Goal: Obtain resource: Download file/media

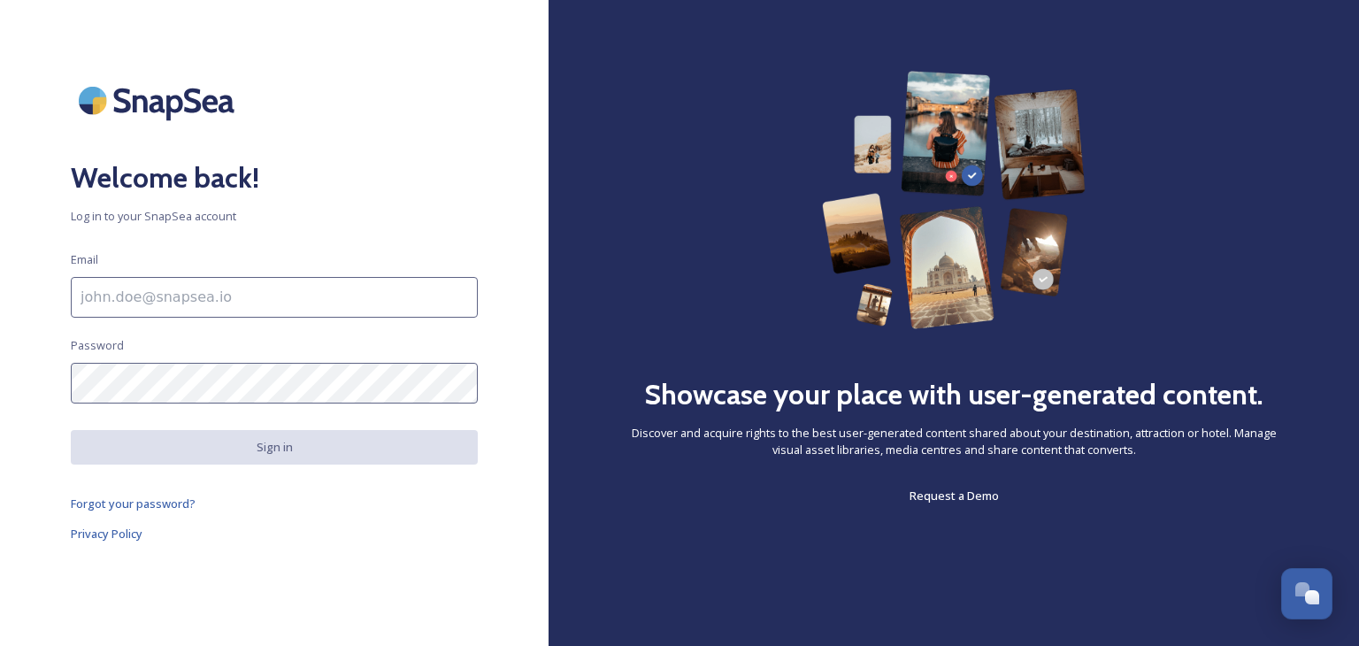
type input "[EMAIL_ADDRESS][DOMAIN_NAME]"
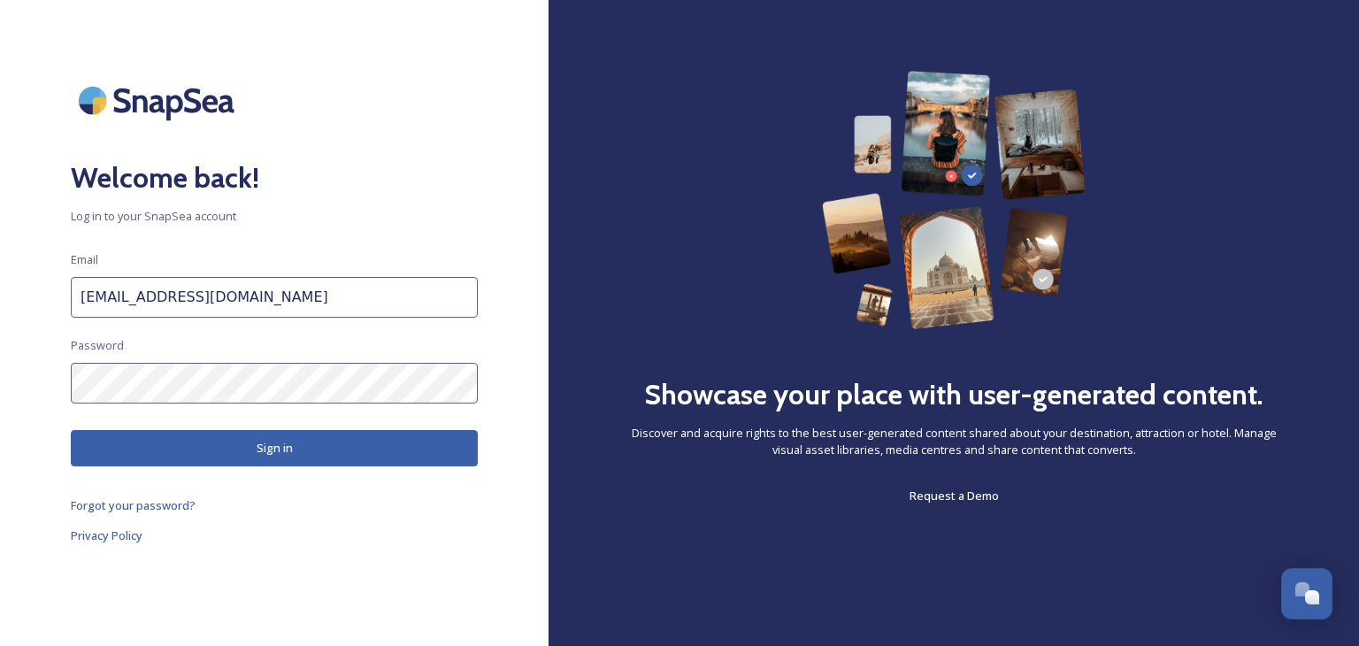
click at [282, 438] on button "Sign in" at bounding box center [274, 448] width 407 height 36
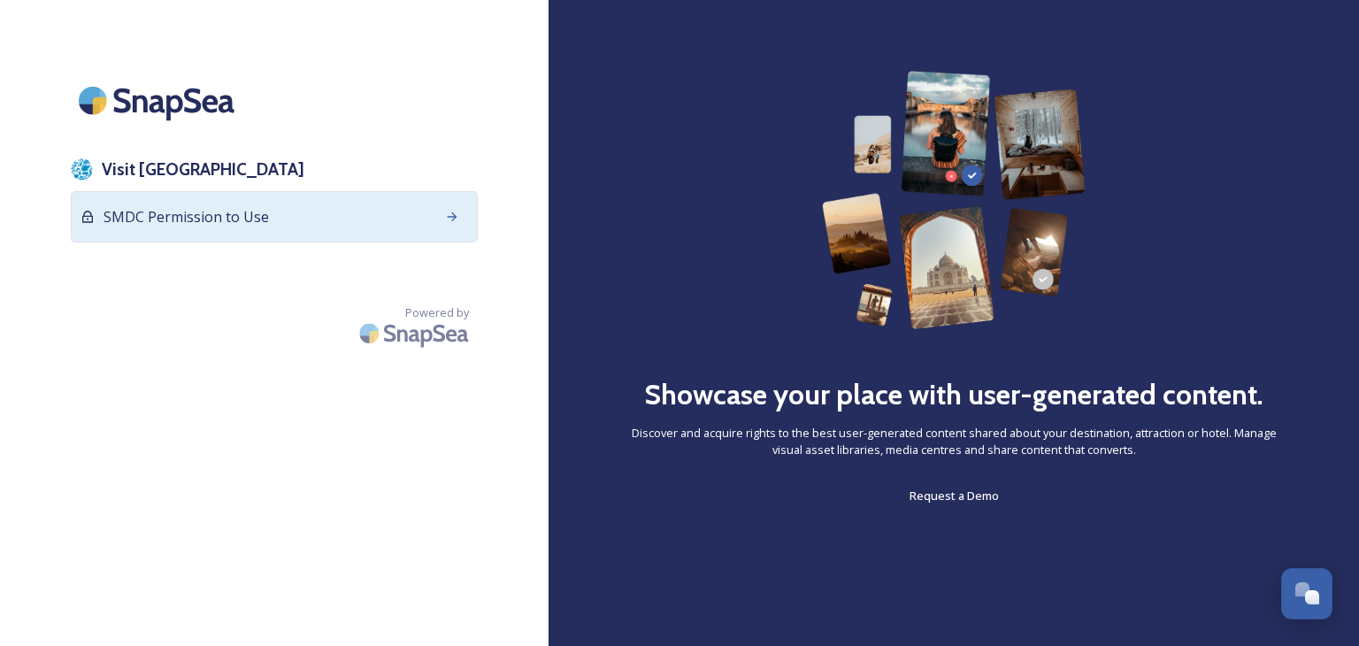
click at [253, 218] on span "SMDC Permission to Use" at bounding box center [186, 216] width 165 height 21
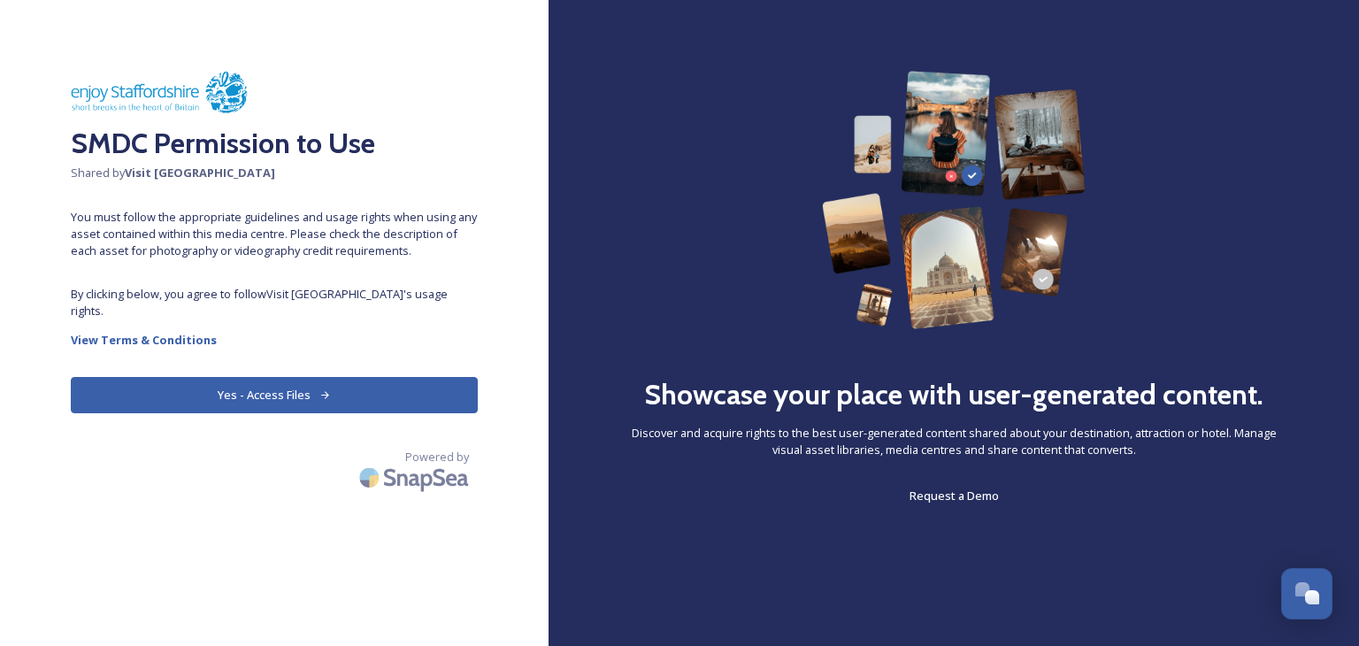
click at [287, 379] on button "Yes - Access Files" at bounding box center [274, 395] width 407 height 36
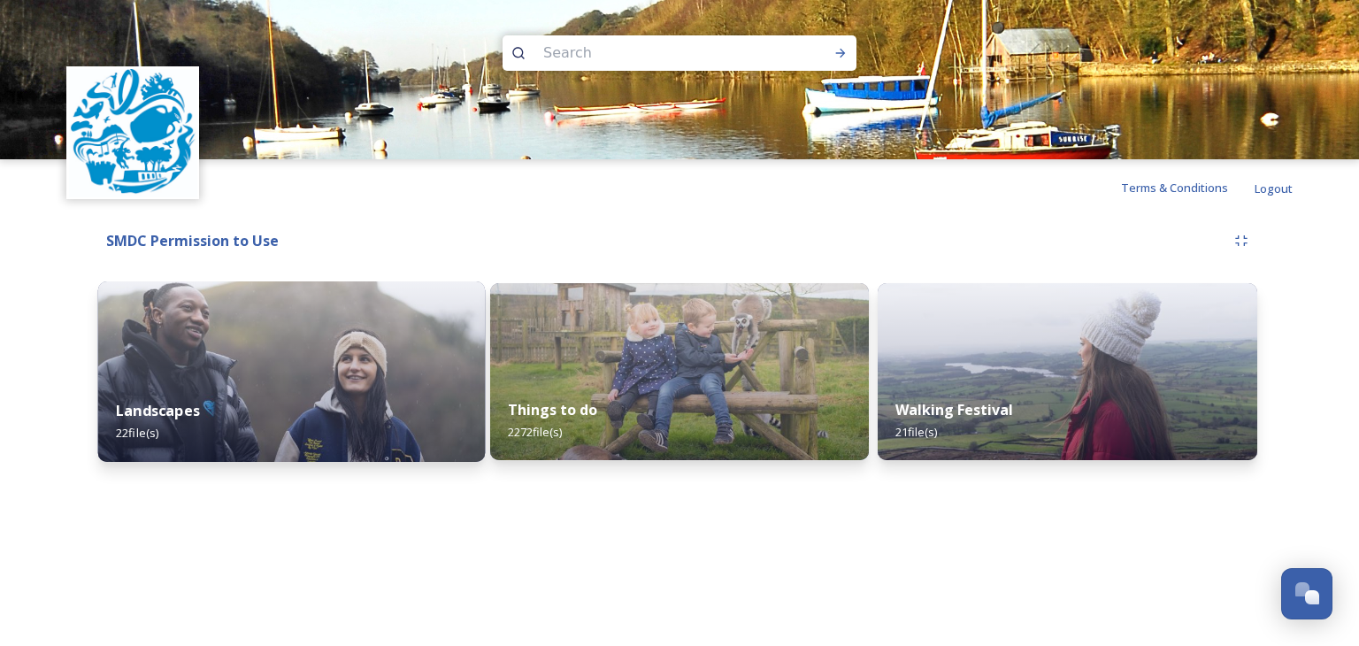
click at [303, 391] on div "Landscapes 22 file(s)" at bounding box center [291, 421] width 387 height 81
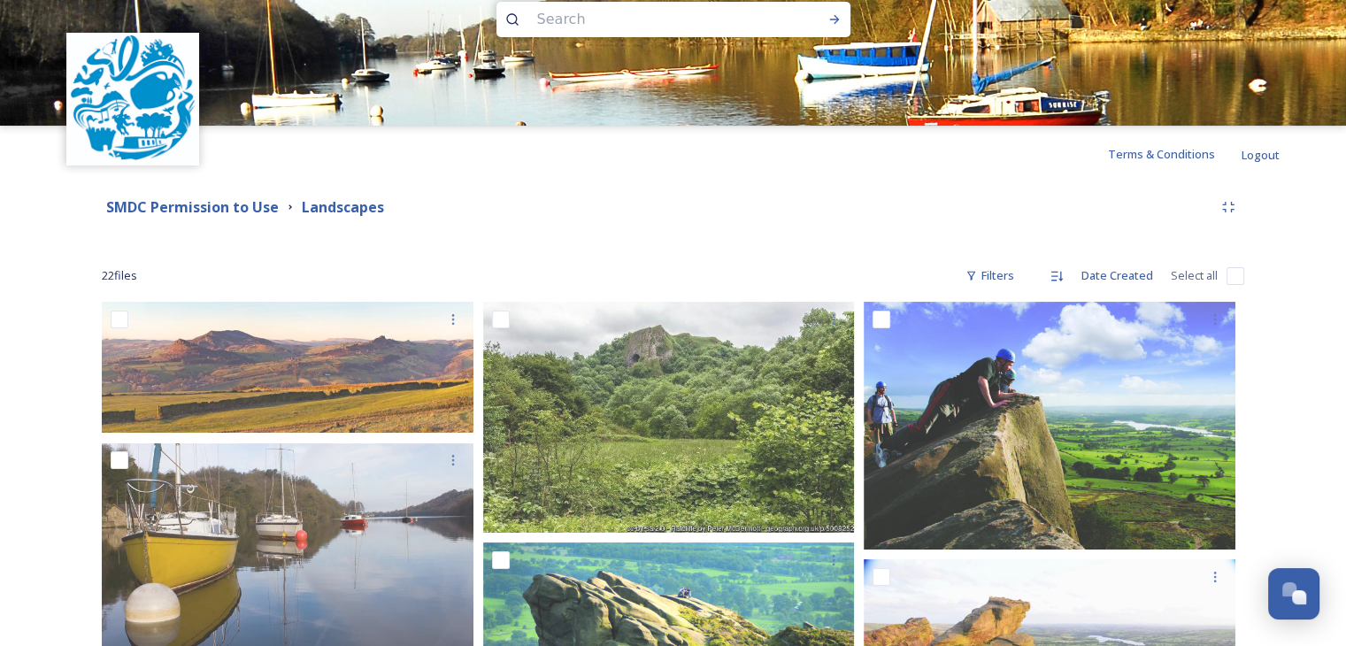
scroll to position [26, 0]
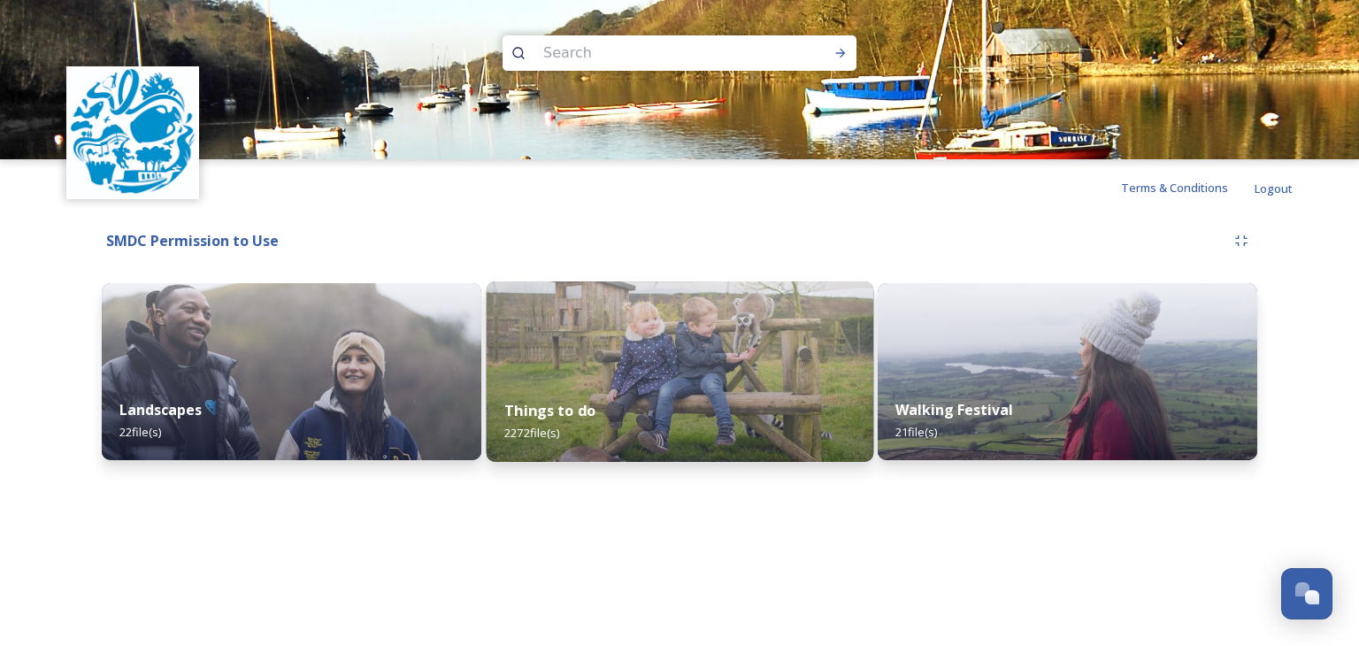
click at [641, 357] on img at bounding box center [679, 371] width 387 height 180
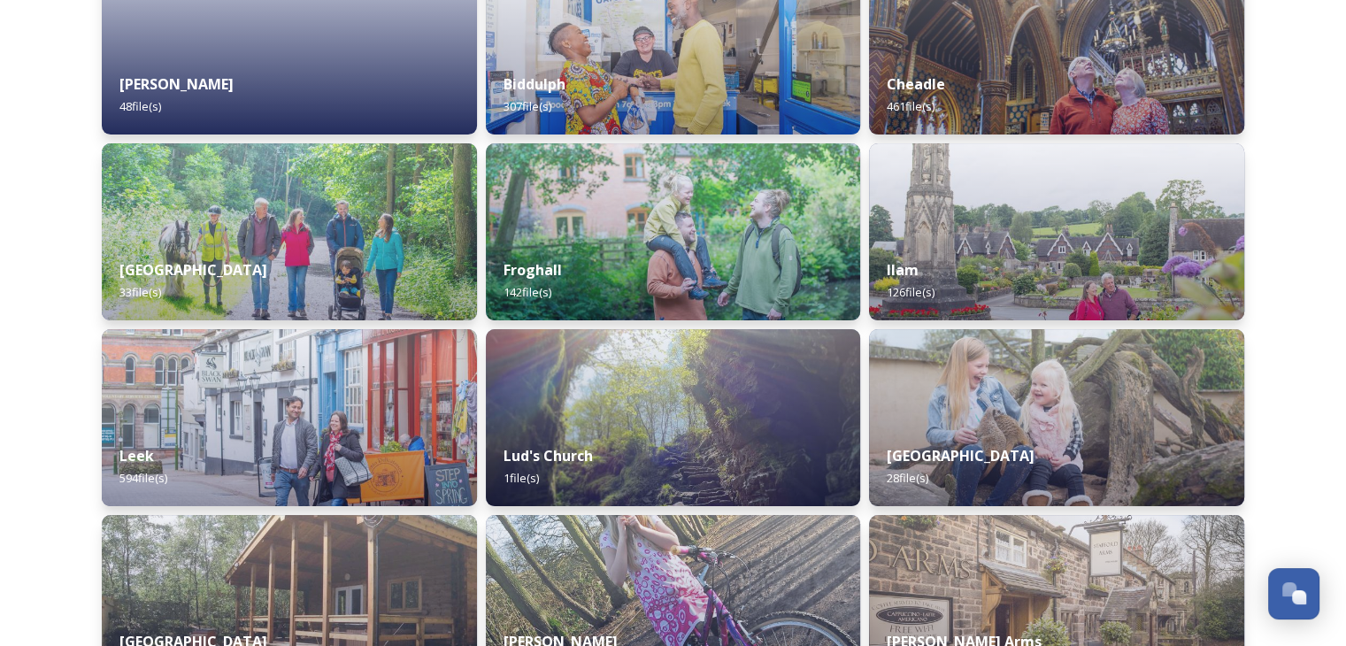
scroll to position [265, 0]
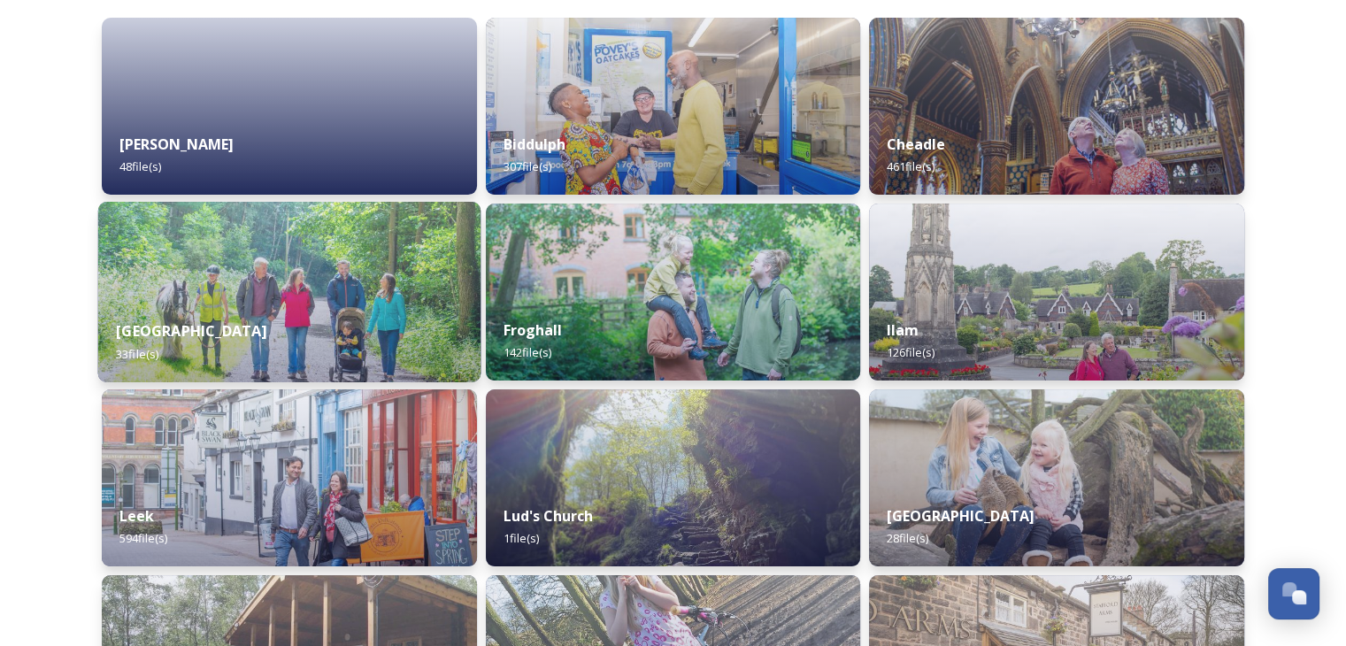
click at [221, 280] on img at bounding box center [289, 292] width 382 height 180
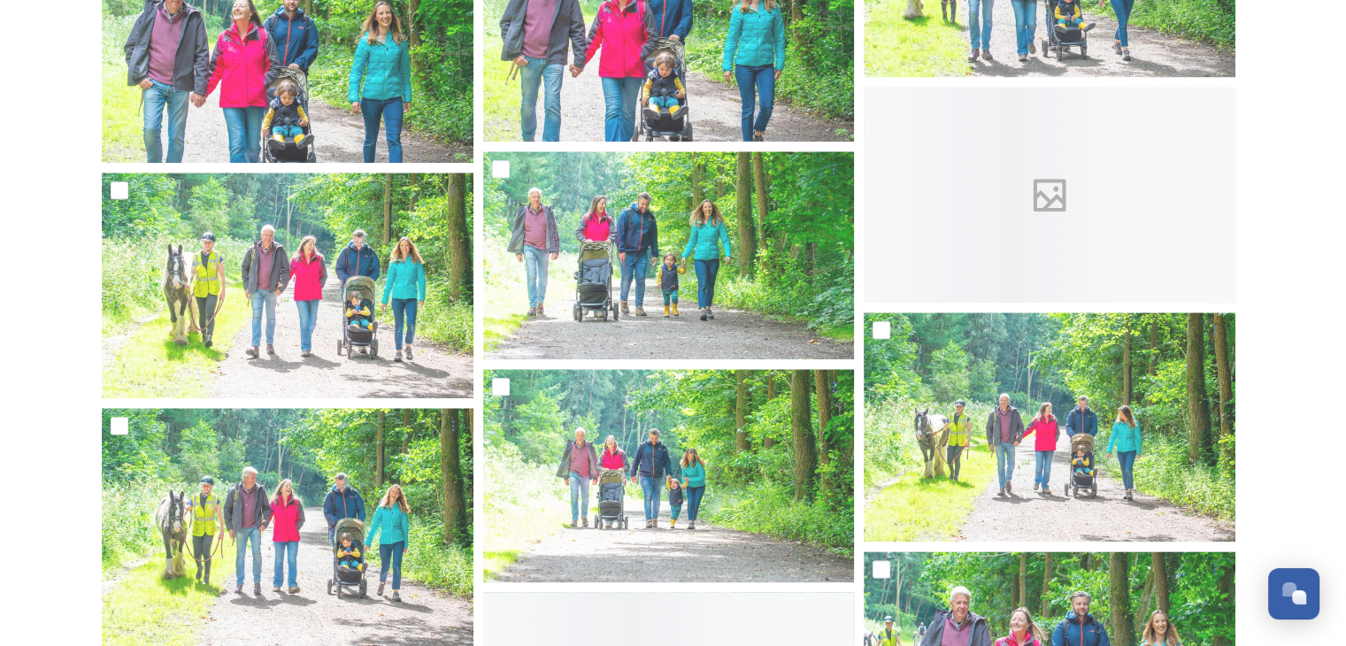
scroll to position [2370, 0]
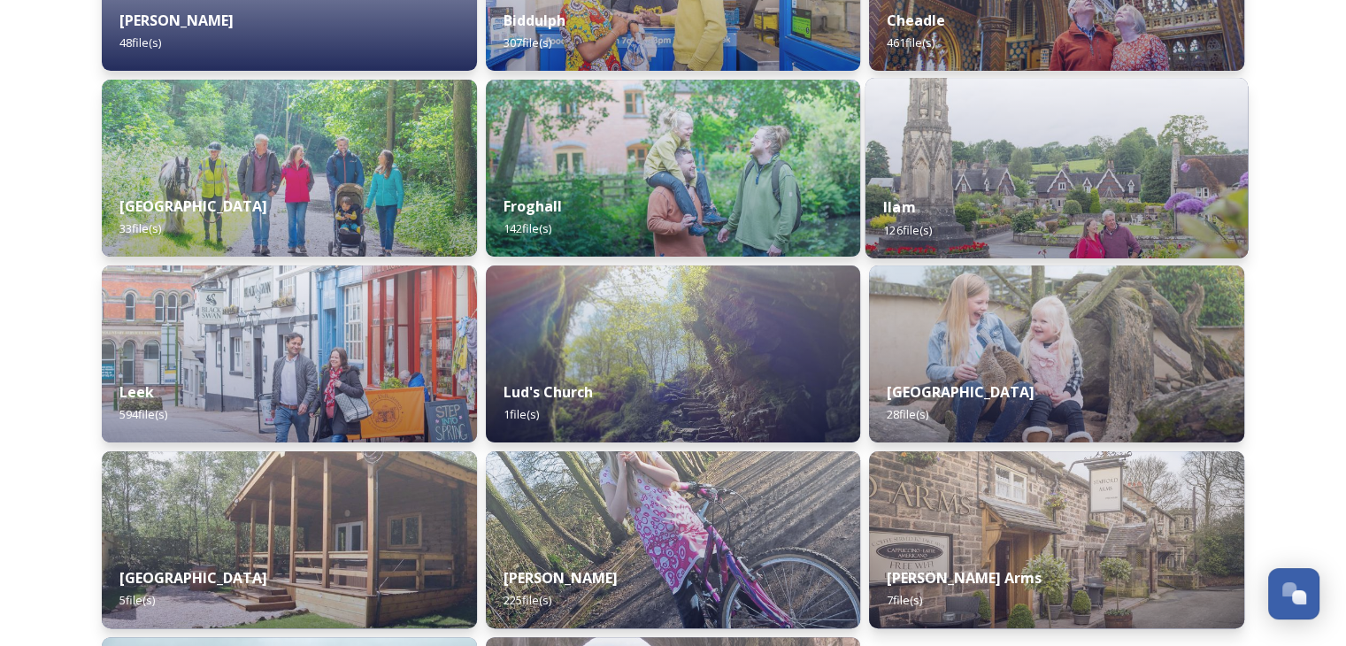
scroll to position [354, 0]
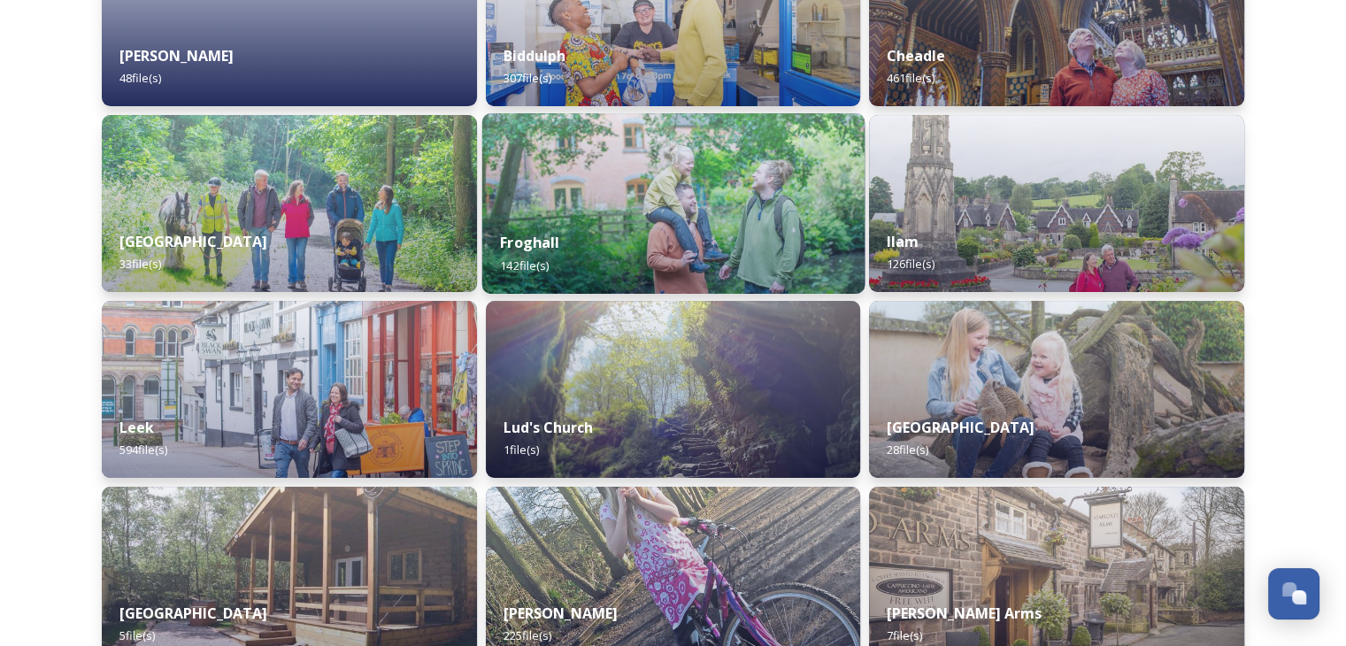
click at [660, 232] on div "Froghall 142 file(s)" at bounding box center [672, 253] width 382 height 81
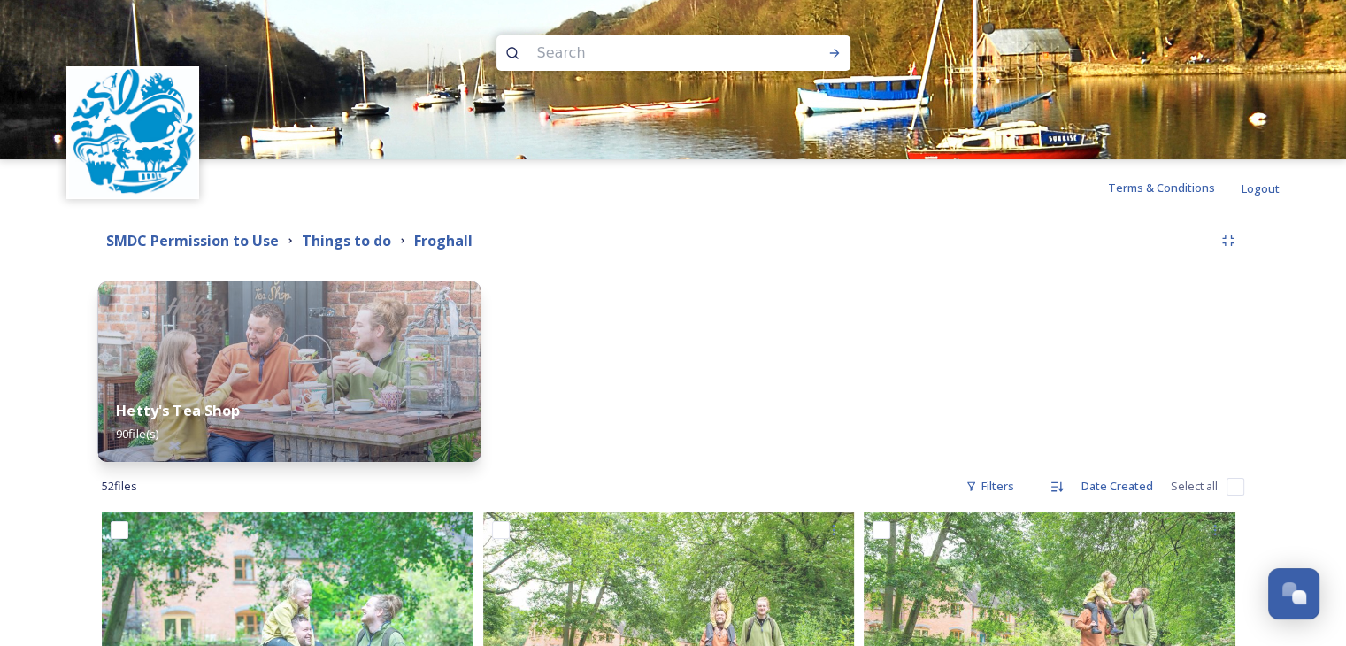
click at [256, 362] on img at bounding box center [289, 371] width 382 height 180
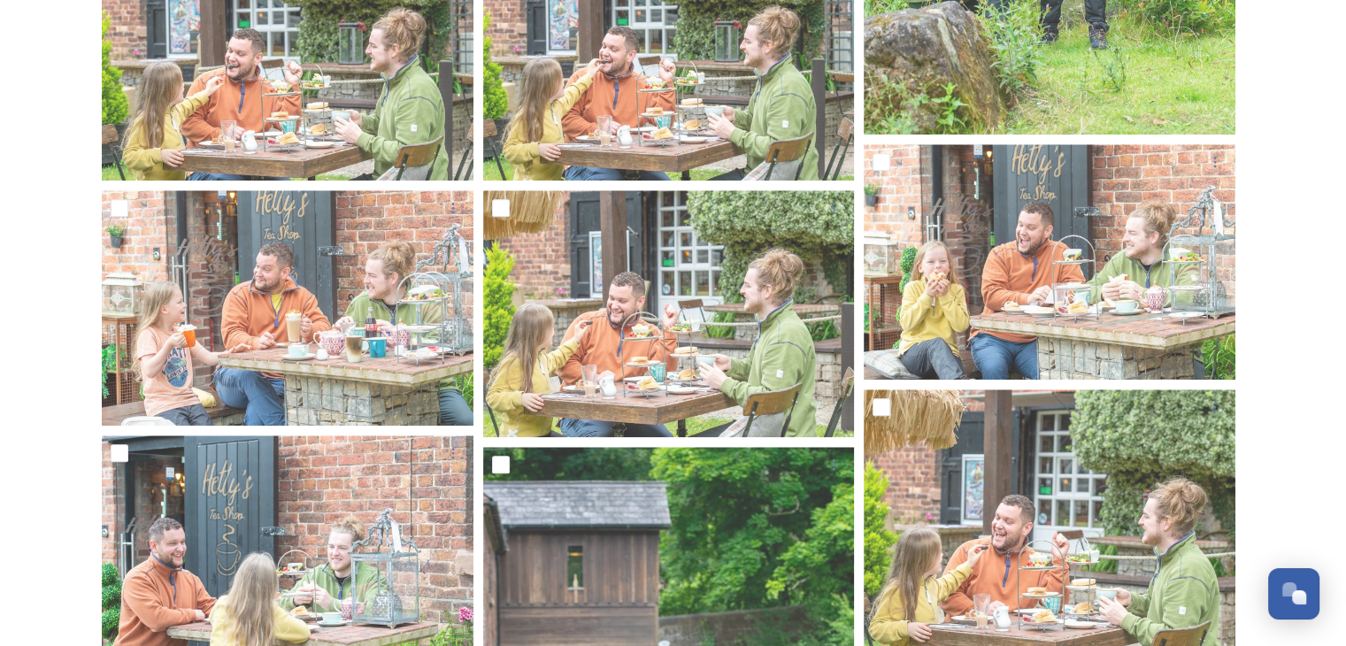
scroll to position [8550, 0]
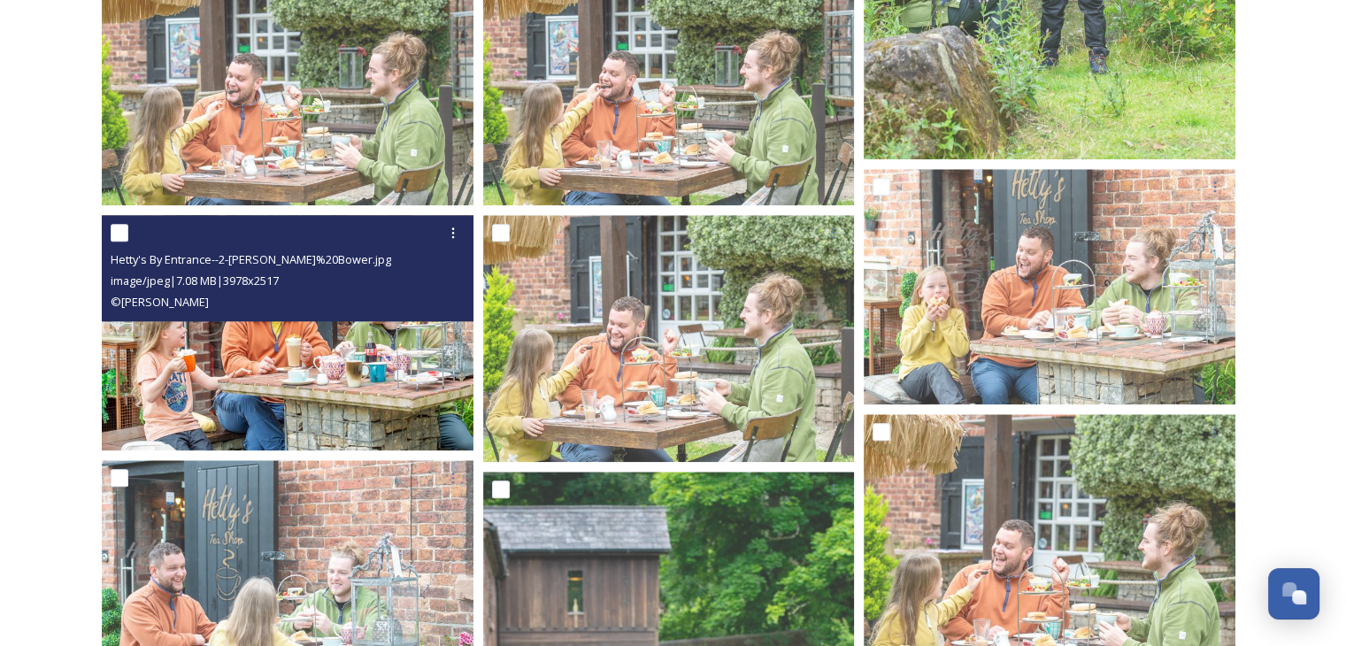
click at [381, 357] on img at bounding box center [288, 332] width 372 height 235
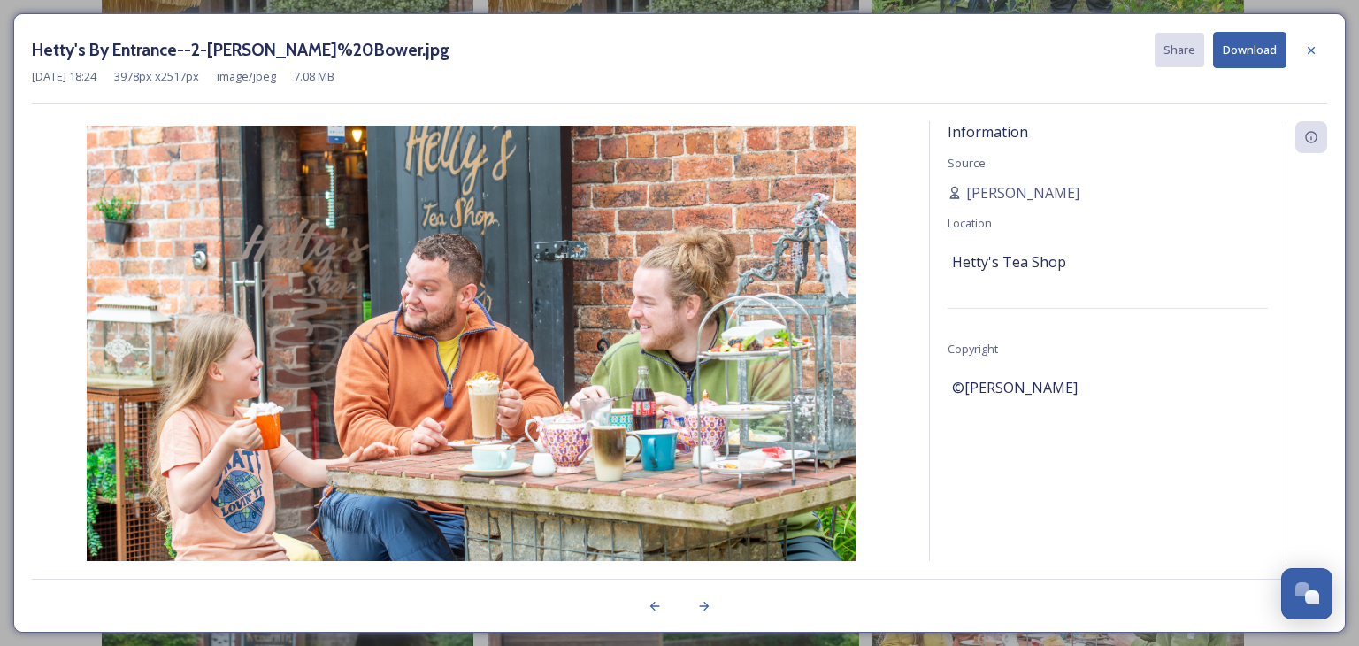
click at [1249, 48] on button "Download" at bounding box center [1249, 50] width 73 height 36
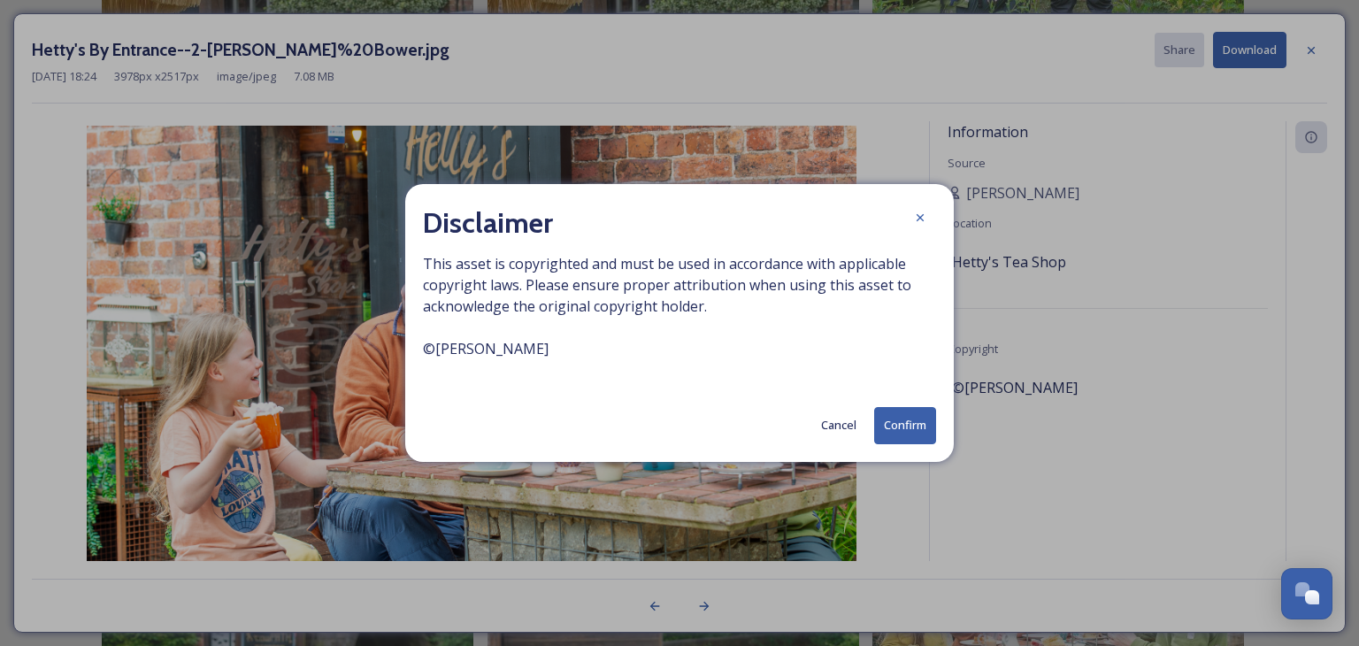
click at [901, 424] on button "Confirm" at bounding box center [905, 425] width 62 height 36
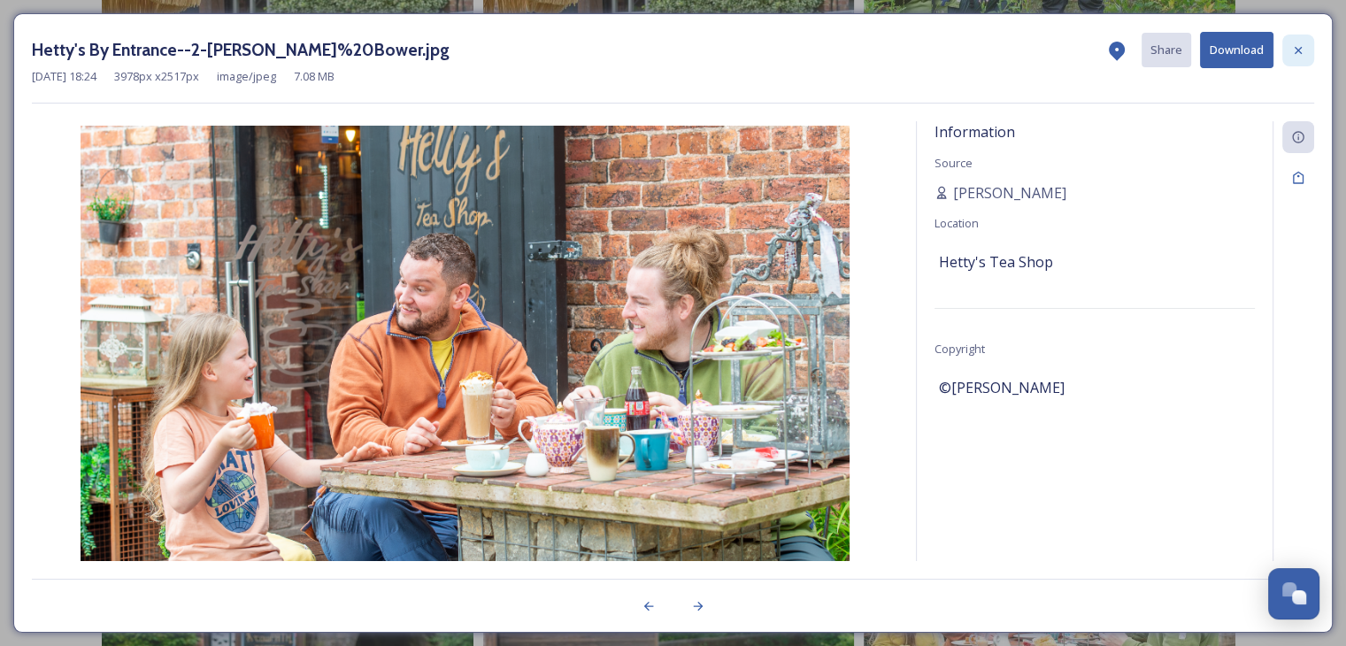
click at [1299, 50] on icon at bounding box center [1297, 49] width 7 height 7
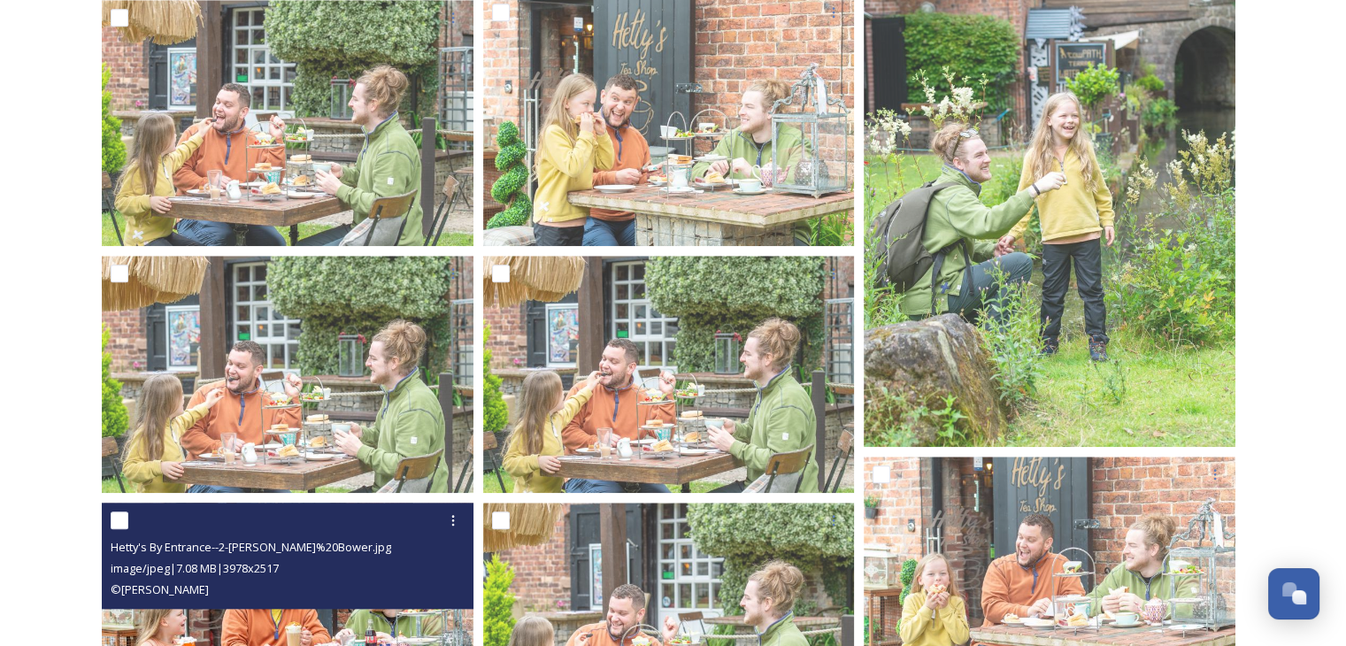
scroll to position [8196, 0]
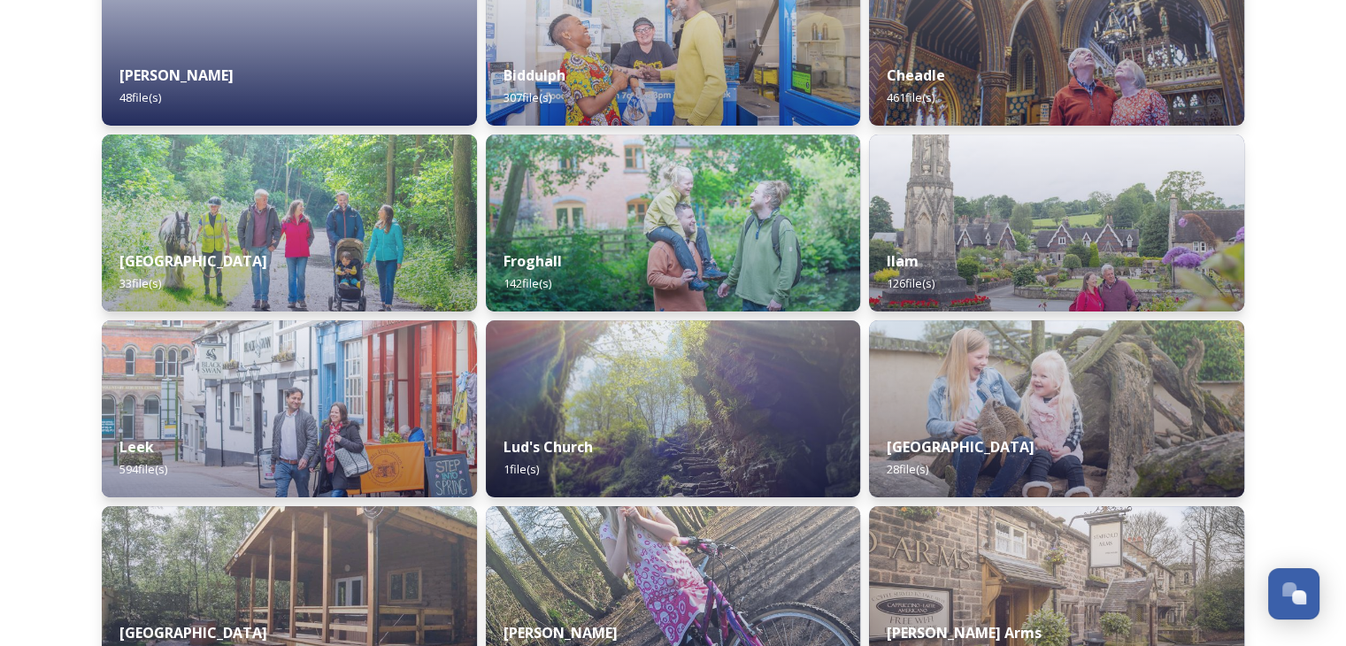
scroll to position [354, 0]
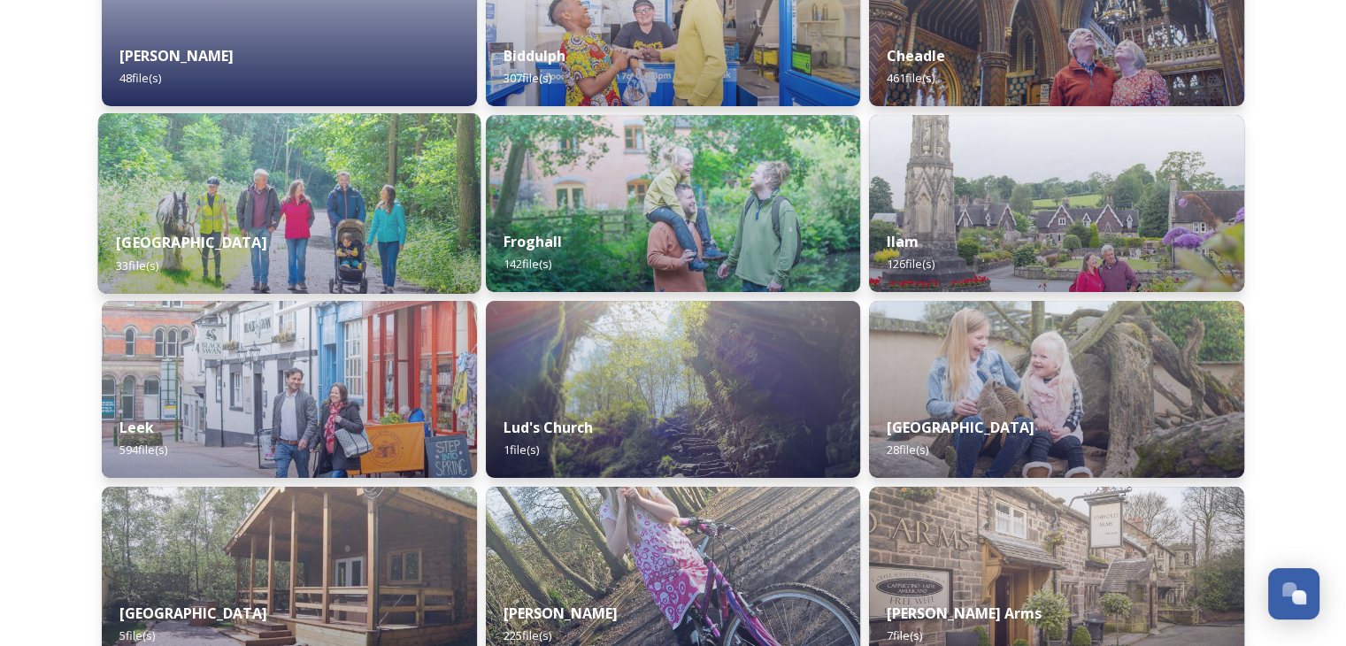
click at [283, 194] on img at bounding box center [289, 203] width 382 height 180
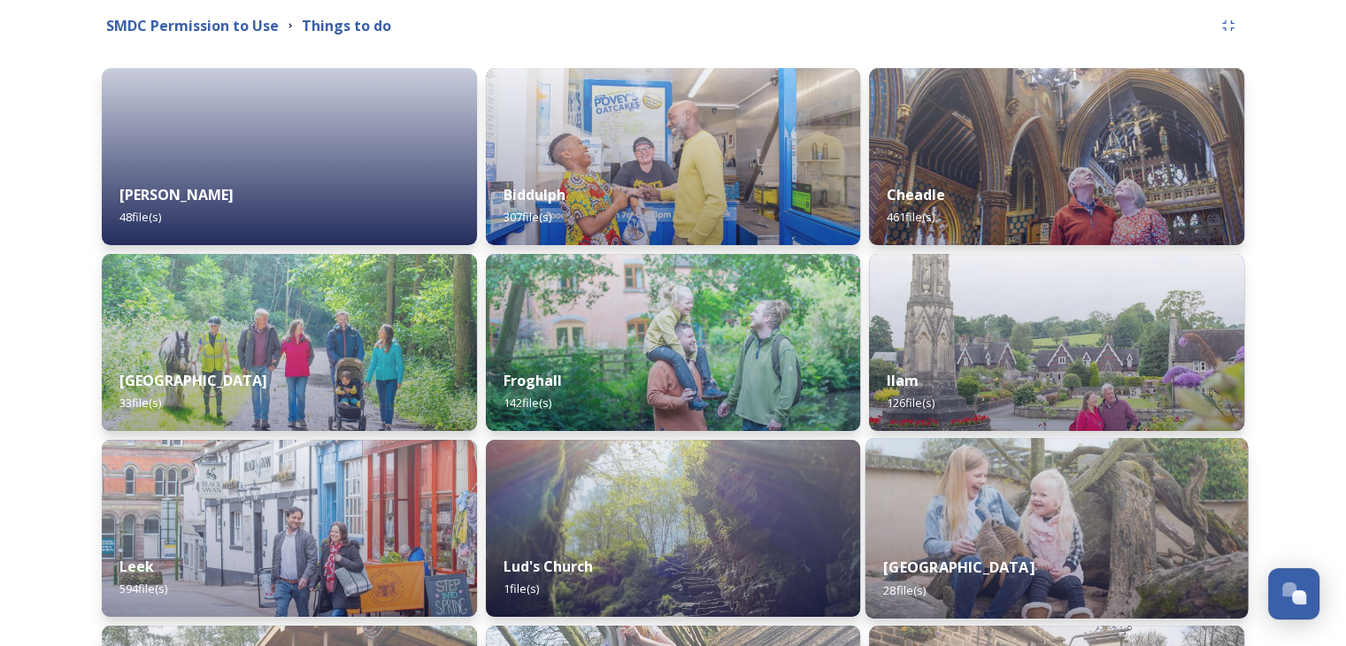
scroll to position [265, 0]
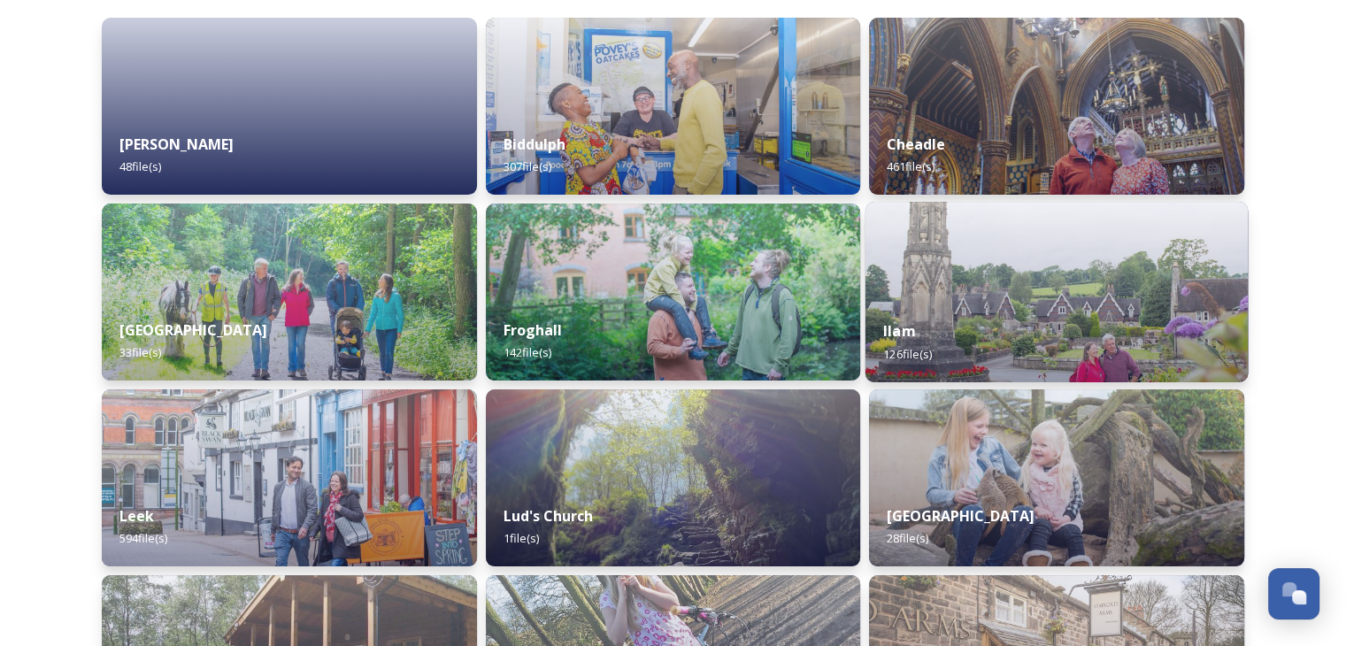
click at [1033, 304] on div "Ilam 126 file(s)" at bounding box center [1056, 342] width 382 height 81
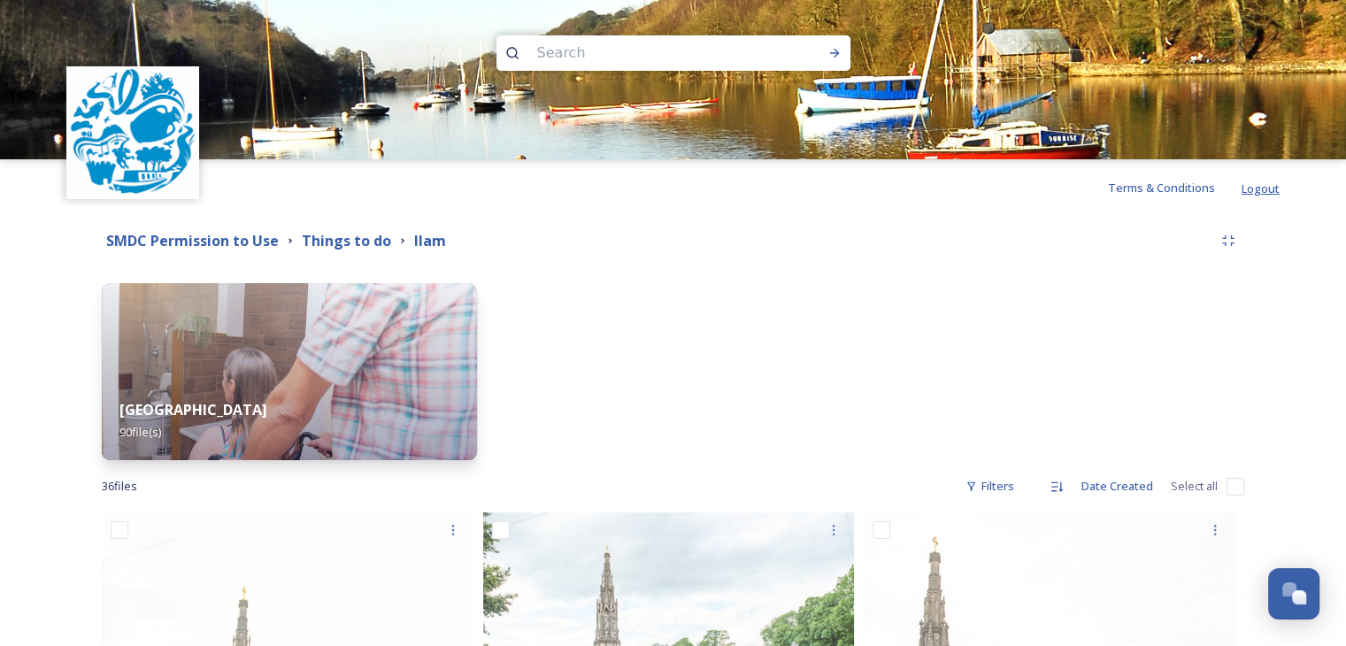
click at [1270, 187] on span "Logout" at bounding box center [1260, 188] width 38 height 16
